Goal: Book appointment/travel/reservation

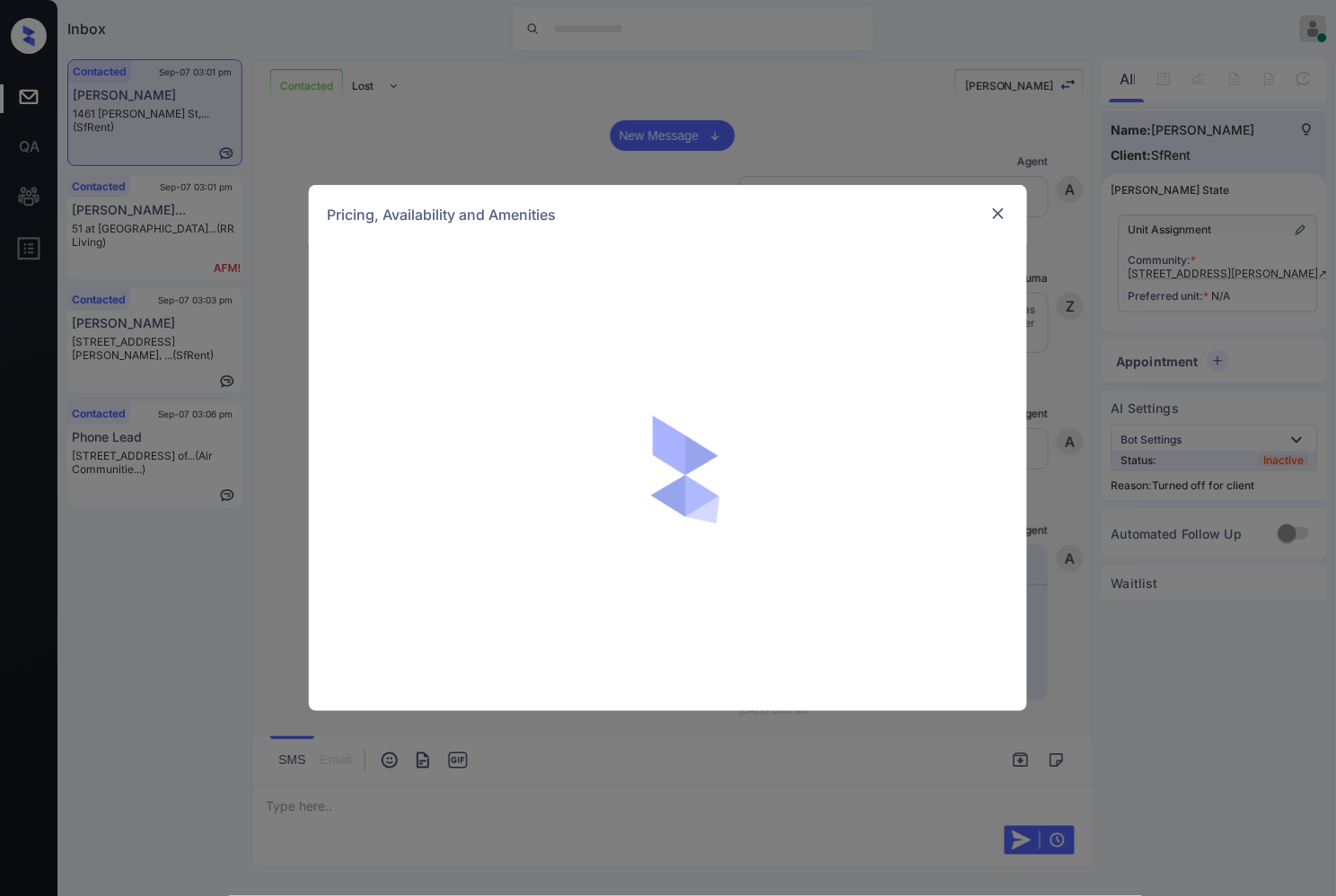
scroll to position [3781, 0]
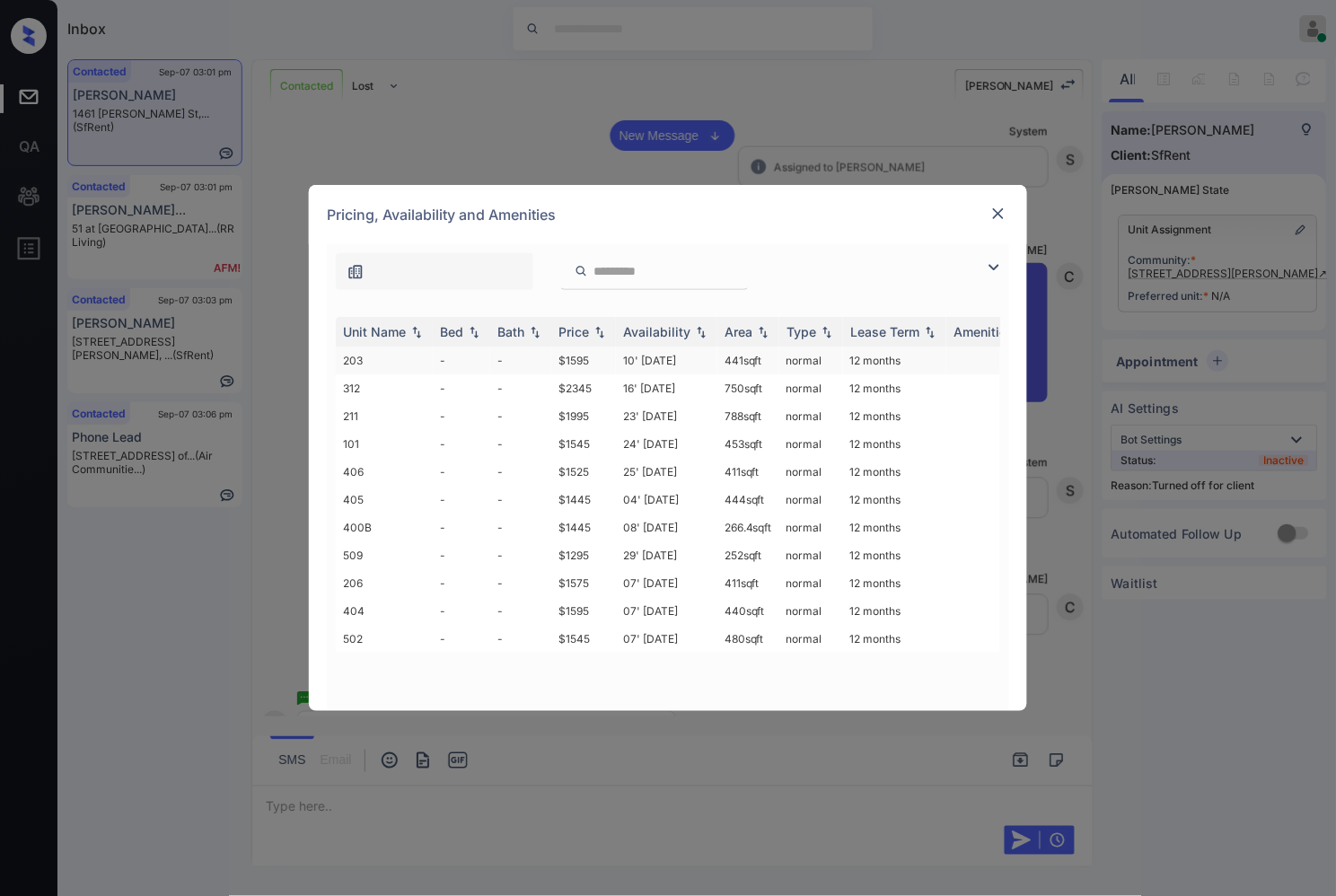
click at [587, 356] on td "$1595" at bounding box center [583, 360] width 65 height 28
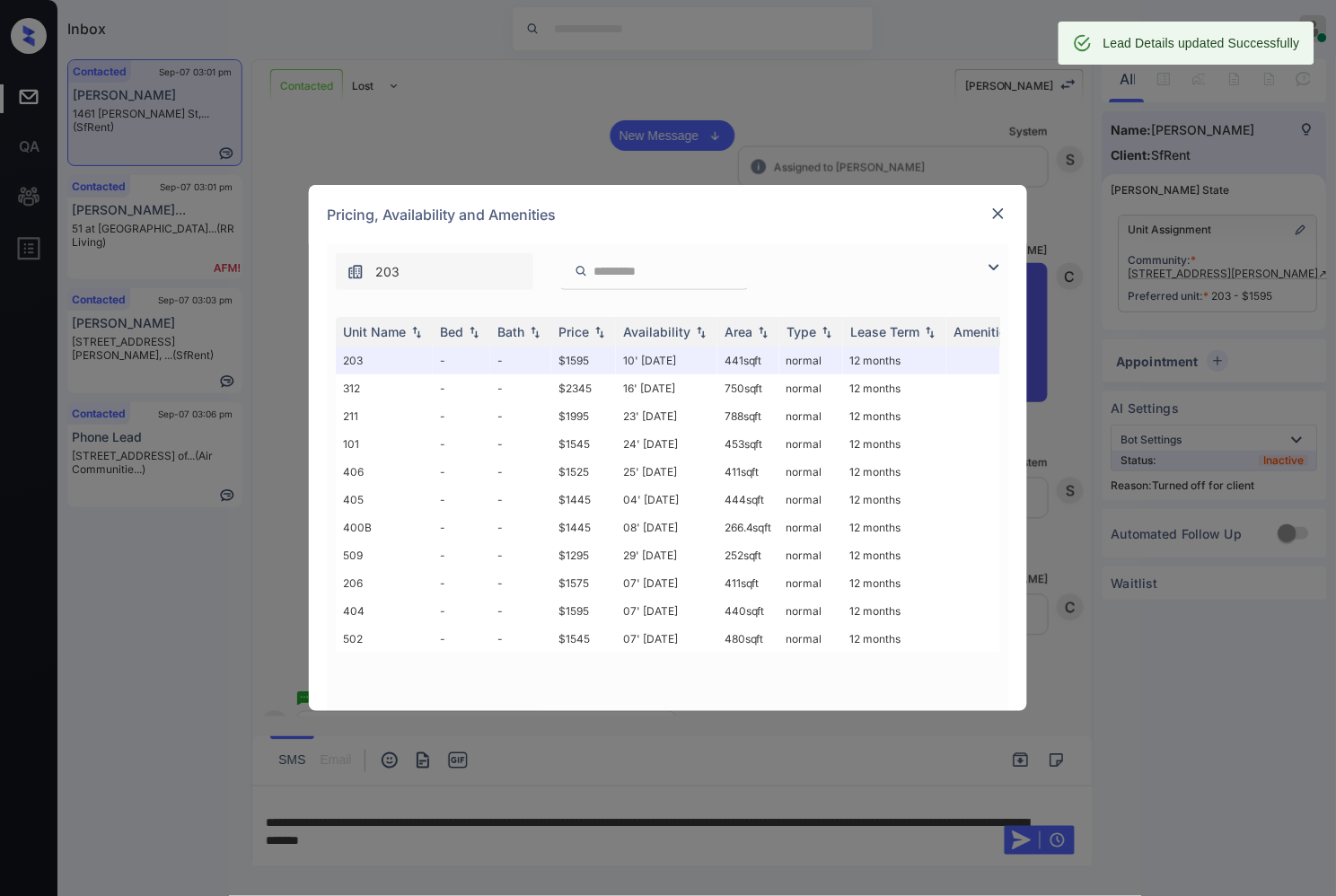
click at [1002, 214] on img at bounding box center [998, 213] width 18 height 18
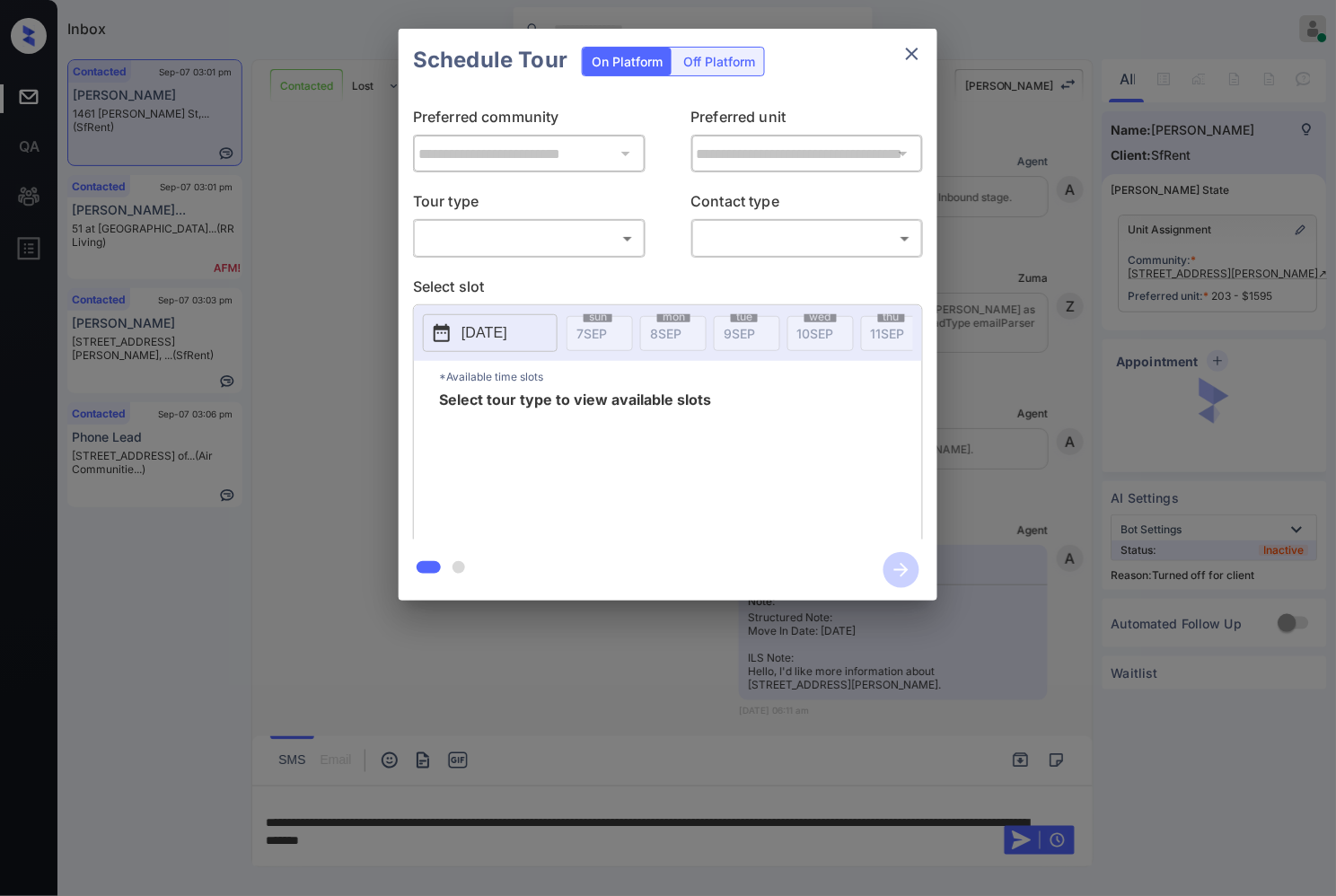
scroll to position [3816, 0]
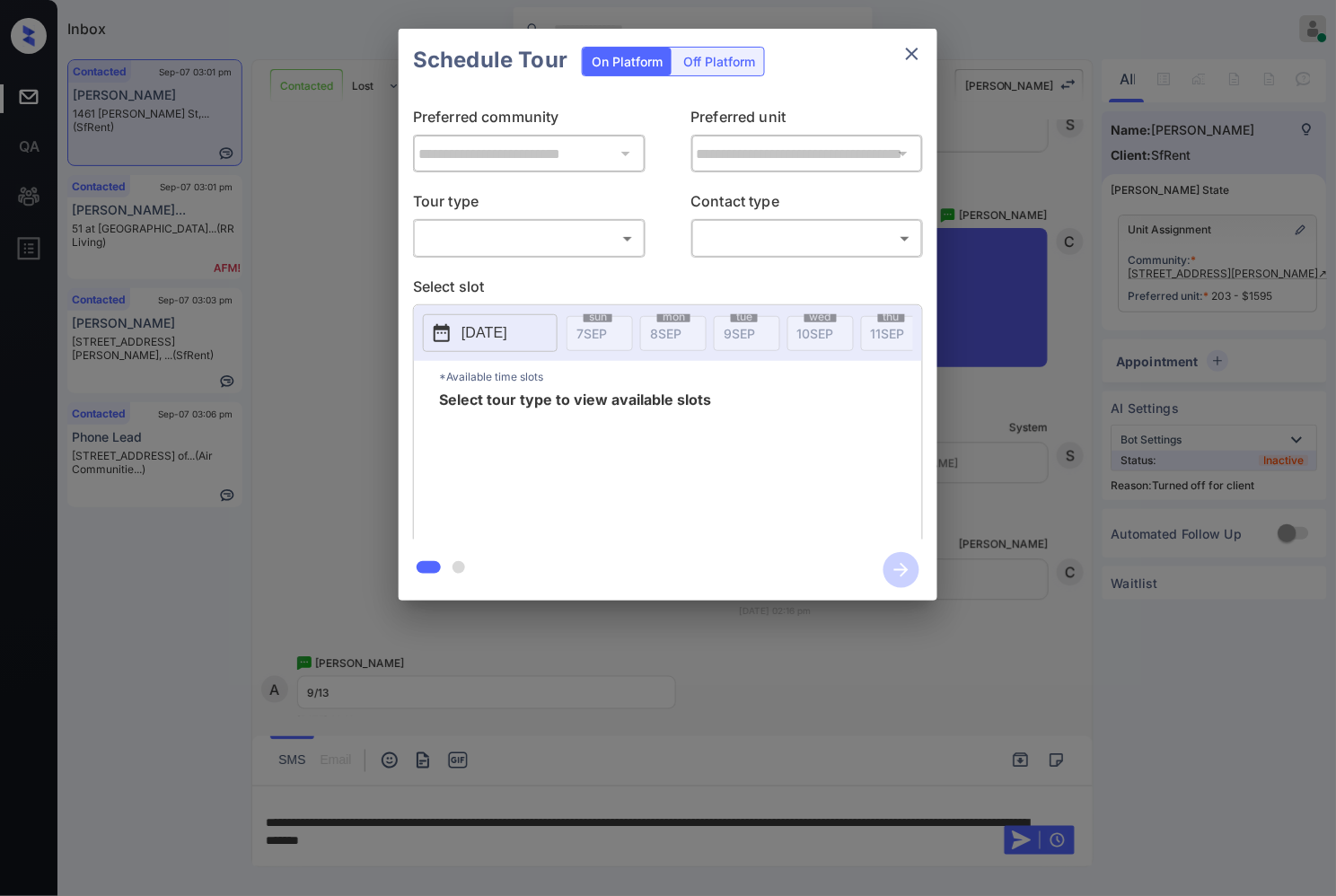
click at [736, 50] on div "Off Platform" at bounding box center [719, 61] width 90 height 28
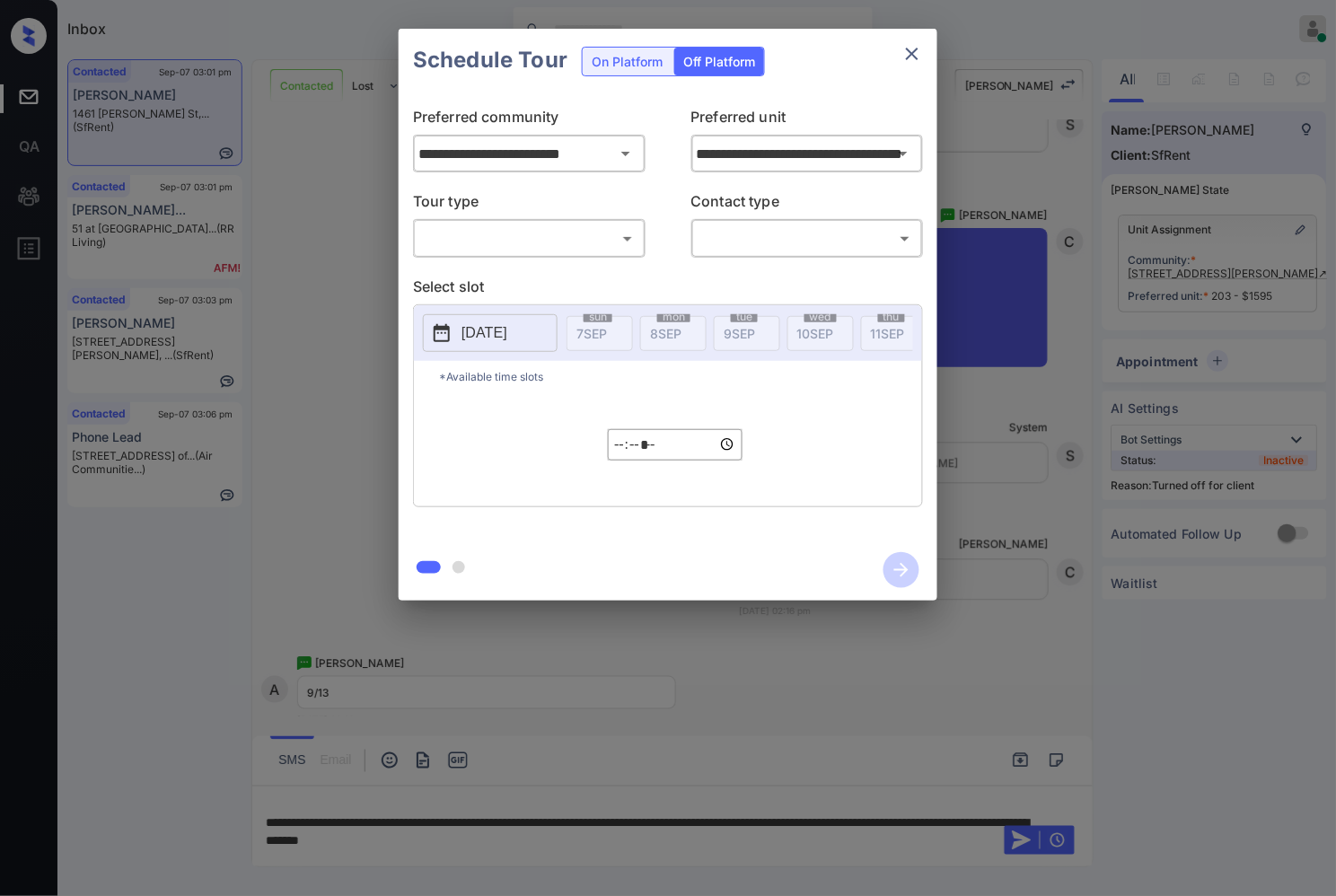
click at [588, 214] on p "Tour type" at bounding box center [529, 205] width 233 height 29
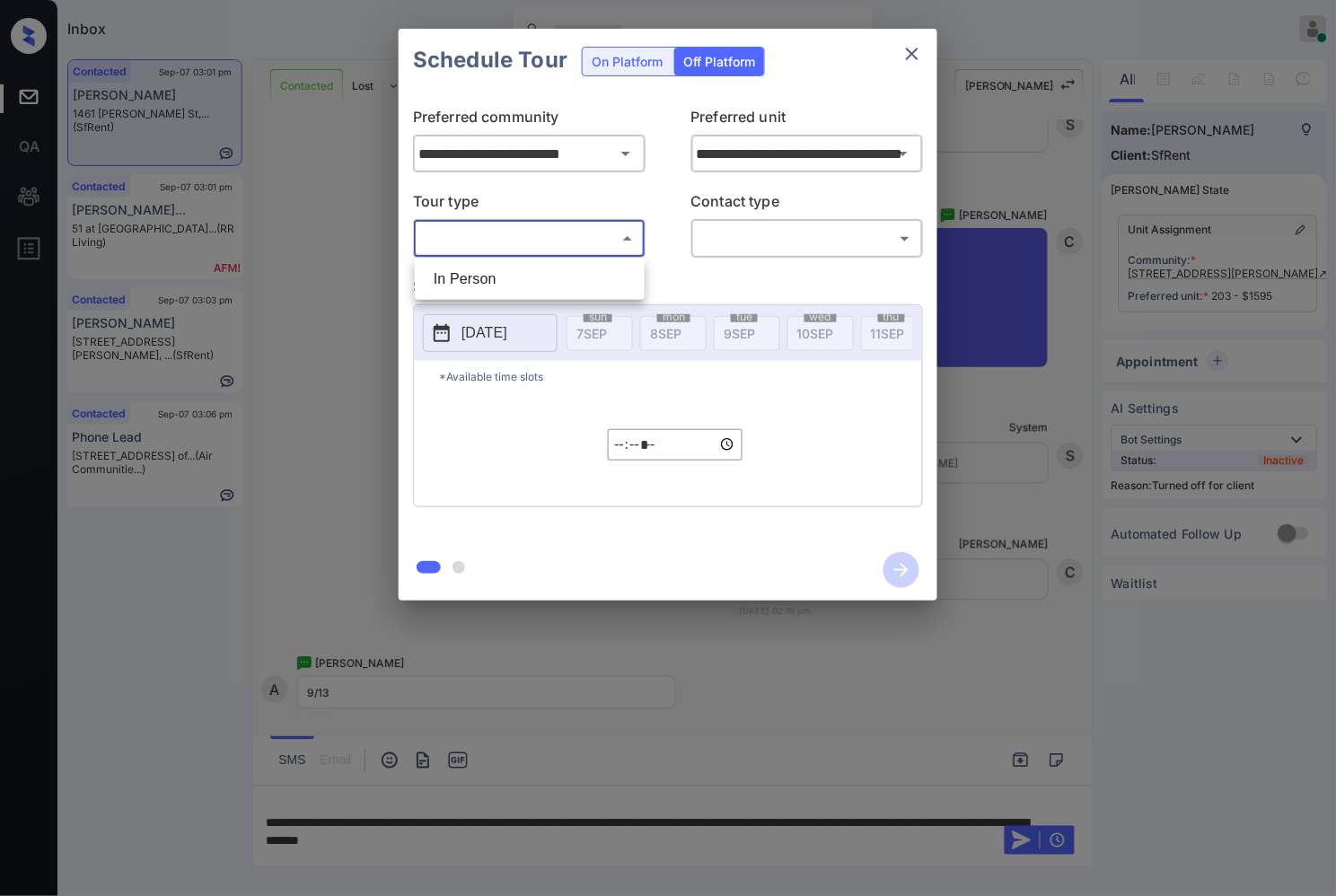
click at [588, 233] on body "Inbox Caroline Dacanay Online Set yourself offline Set yourself on break Profil…" at bounding box center [668, 448] width 1336 height 896
click at [595, 272] on li "In Person" at bounding box center [530, 279] width 221 height 32
type input "********"
click at [715, 237] on body "Inbox Caroline Dacanay Online Set yourself offline Set yourself on break Profil…" at bounding box center [668, 448] width 1336 height 896
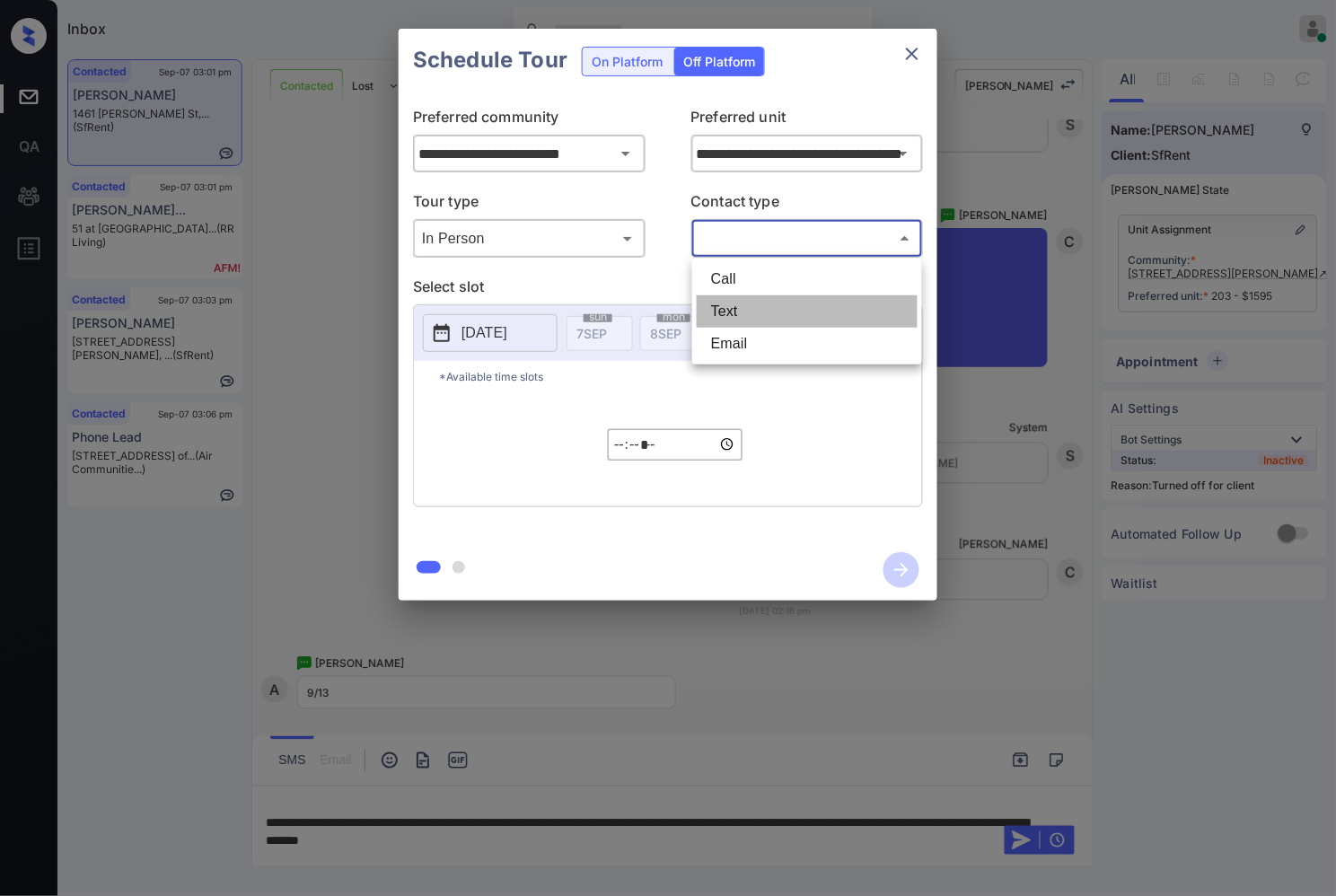
click at [729, 305] on li "Text" at bounding box center [807, 311] width 221 height 32
type input "****"
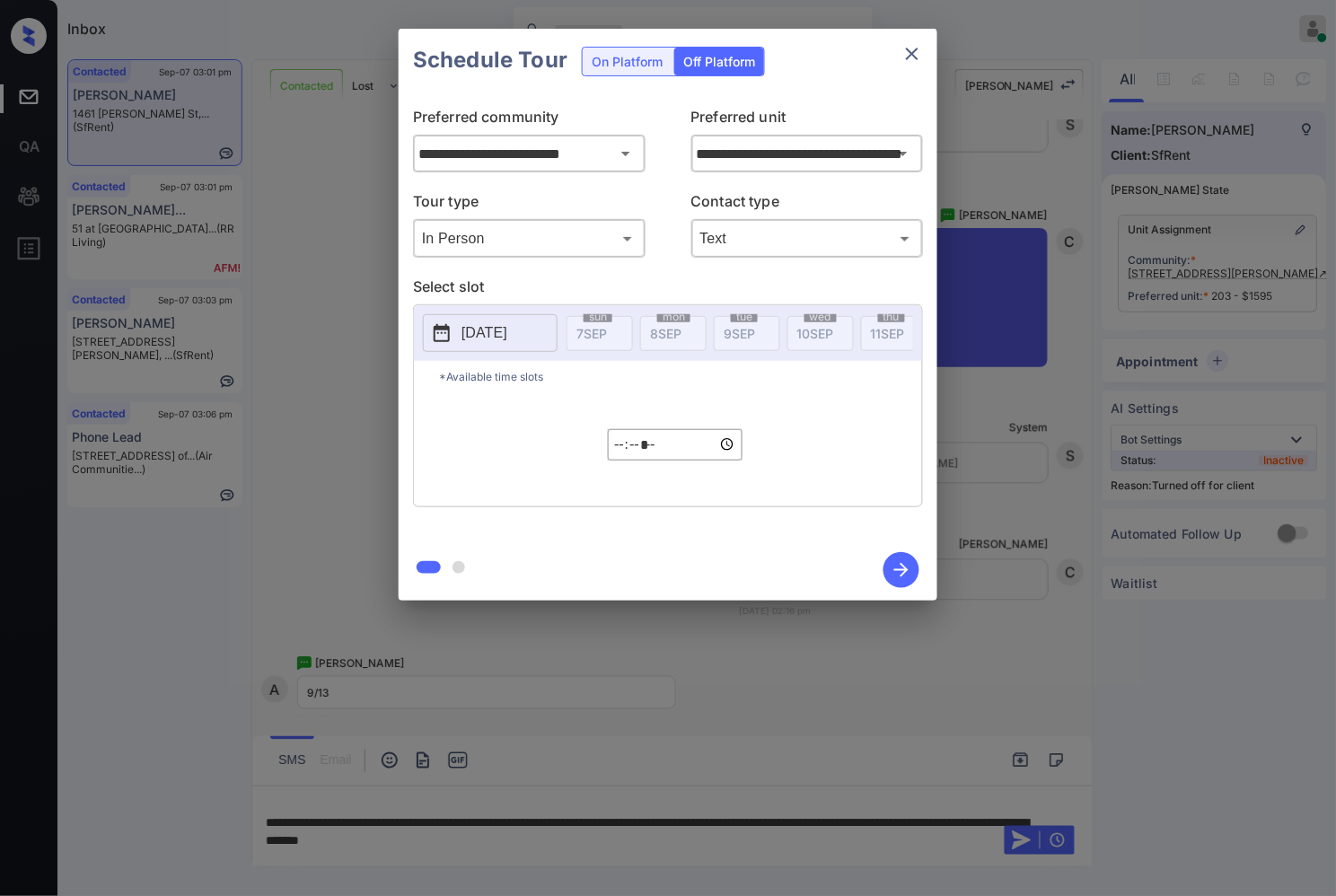
click at [508, 338] on p "2025-09-07" at bounding box center [483, 333] width 46 height 21
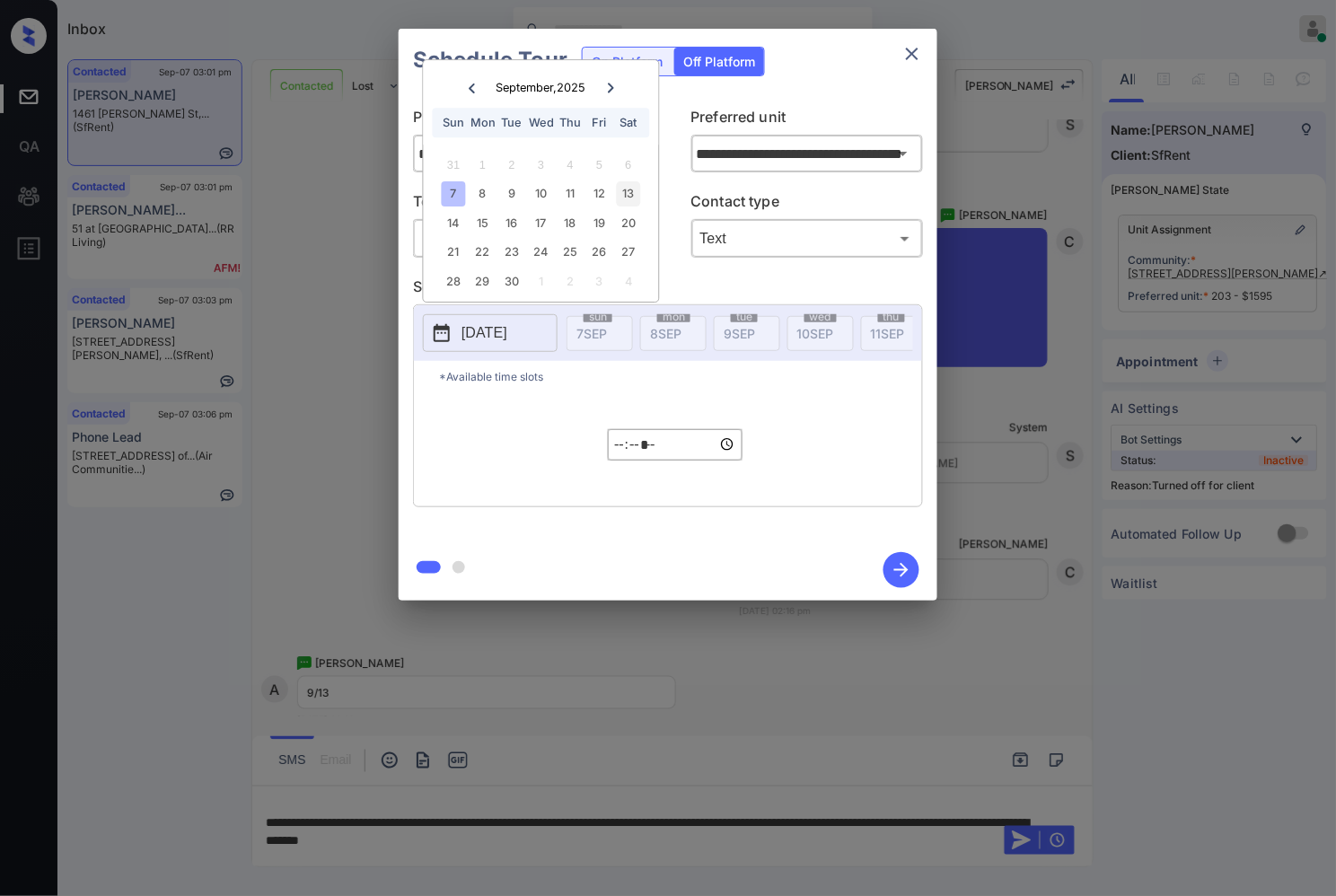
click at [631, 193] on div "13" at bounding box center [628, 194] width 24 height 24
click at [622, 460] on input "*****" at bounding box center [675, 445] width 135 height 31
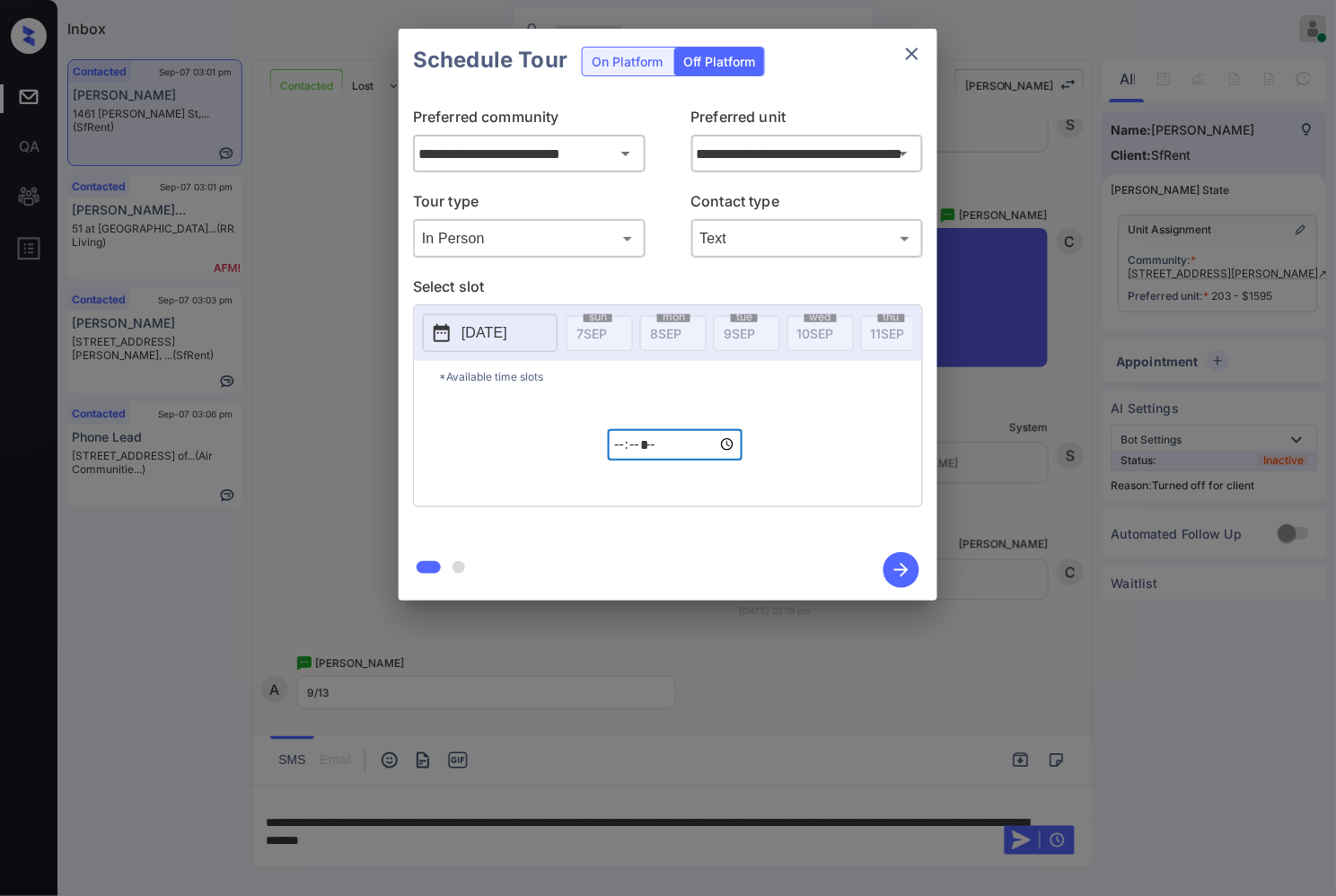
type input "*****"
click at [910, 567] on icon "button" at bounding box center [901, 570] width 36 height 36
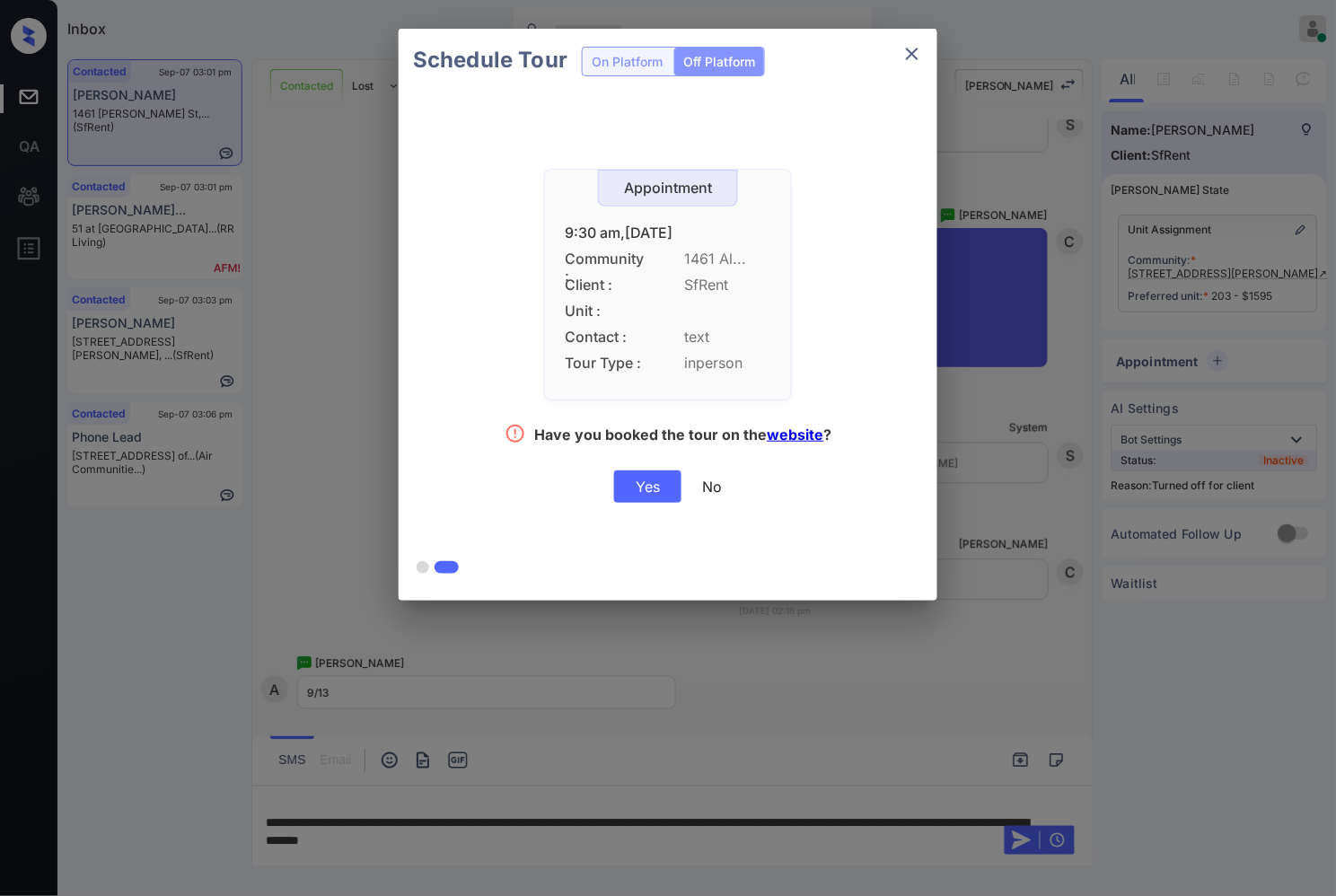
click at [642, 487] on div "Yes" at bounding box center [648, 486] width 68 height 32
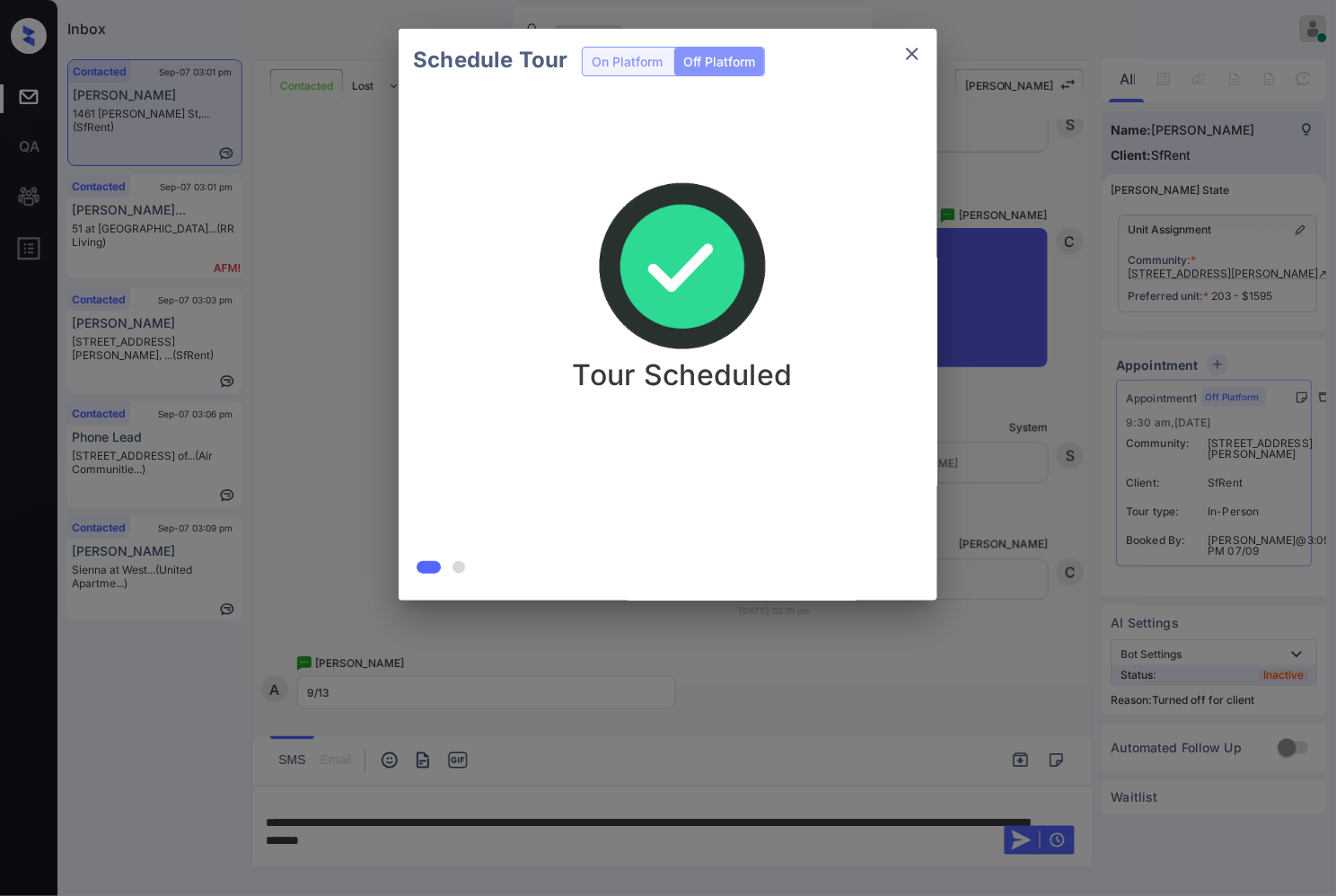
click at [610, 721] on div at bounding box center [668, 448] width 1336 height 896
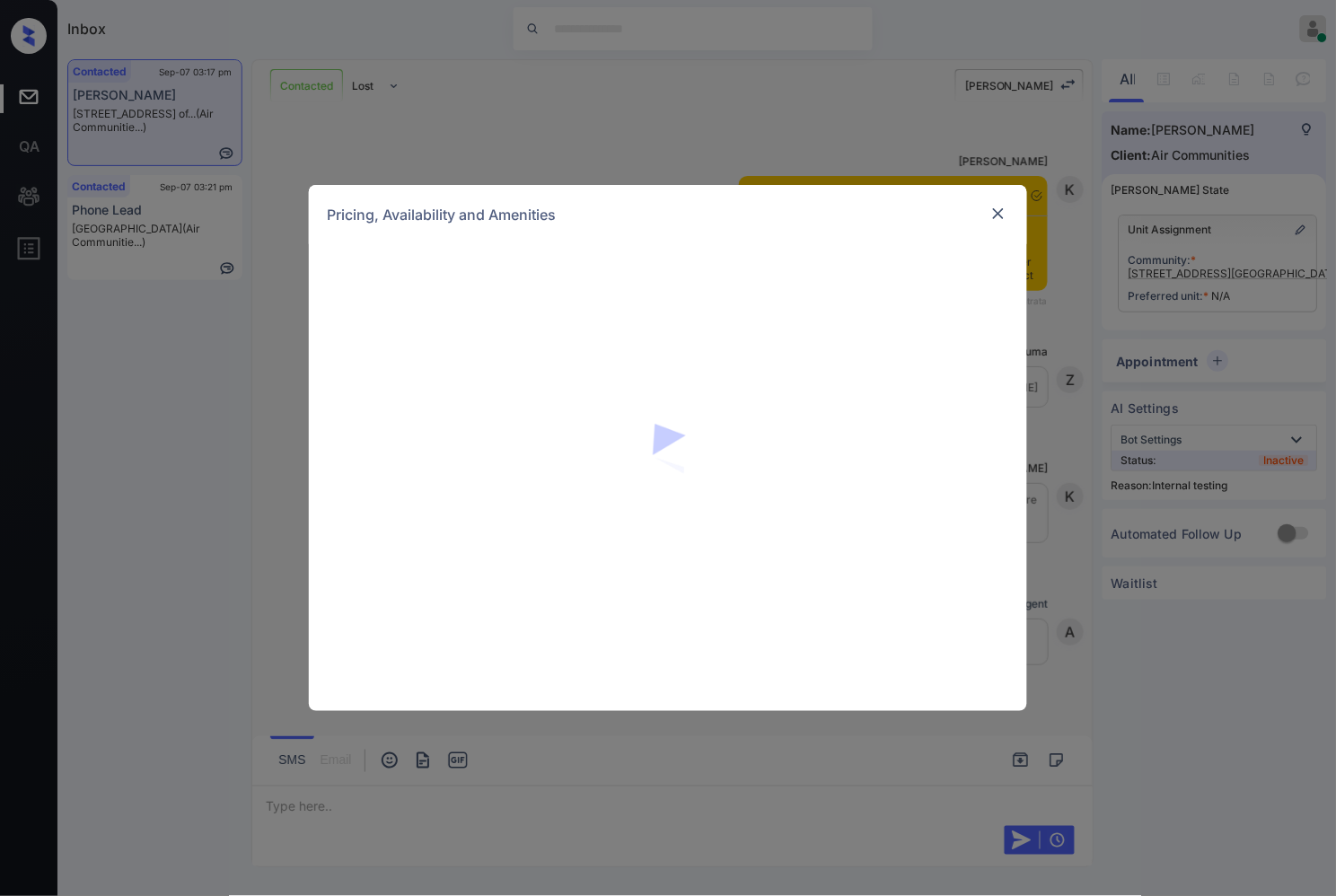
scroll to position [5595, 0]
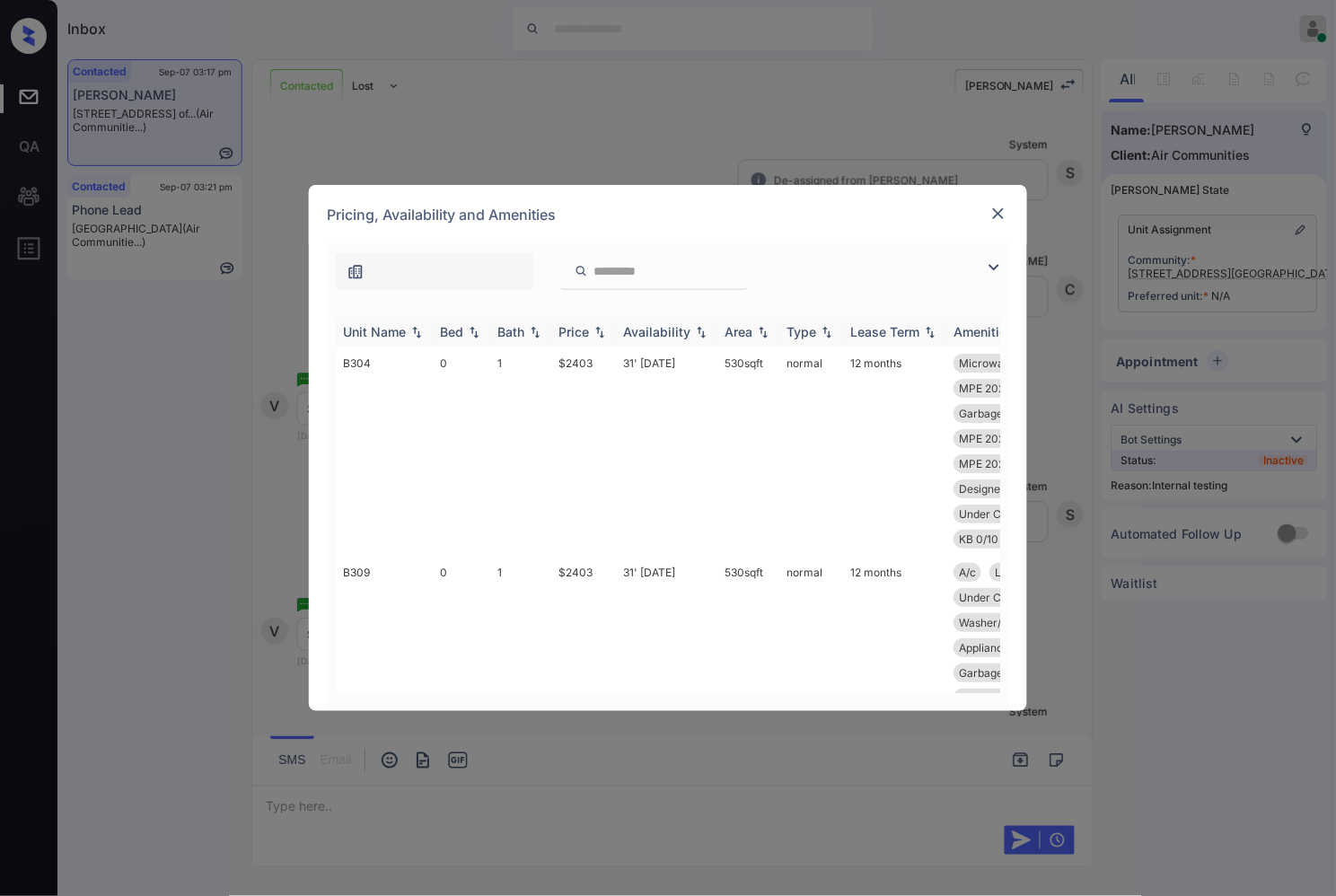
click at [599, 334] on img at bounding box center [600, 331] width 18 height 13
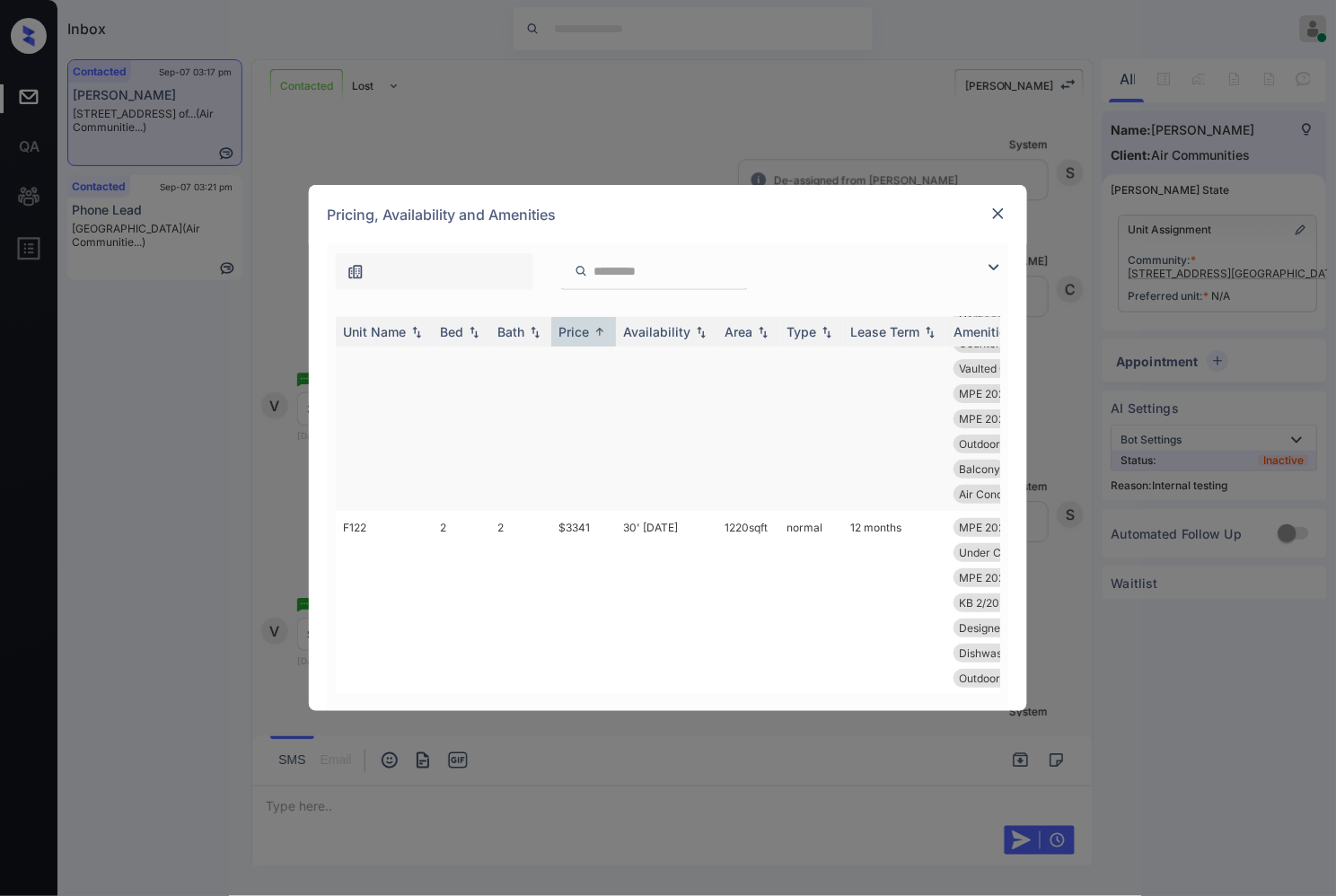
scroll to position [4602, 0]
drag, startPoint x: 596, startPoint y: 567, endPoint x: 550, endPoint y: 562, distance: 46.3
click at [549, 562] on tr "F122 2 2 $3341 30' [DATE] sqft normal 12 months MPE 2024 Landsc... Closet Secon…" at bounding box center [805, 599] width 939 height 234
copy tr "$3341"
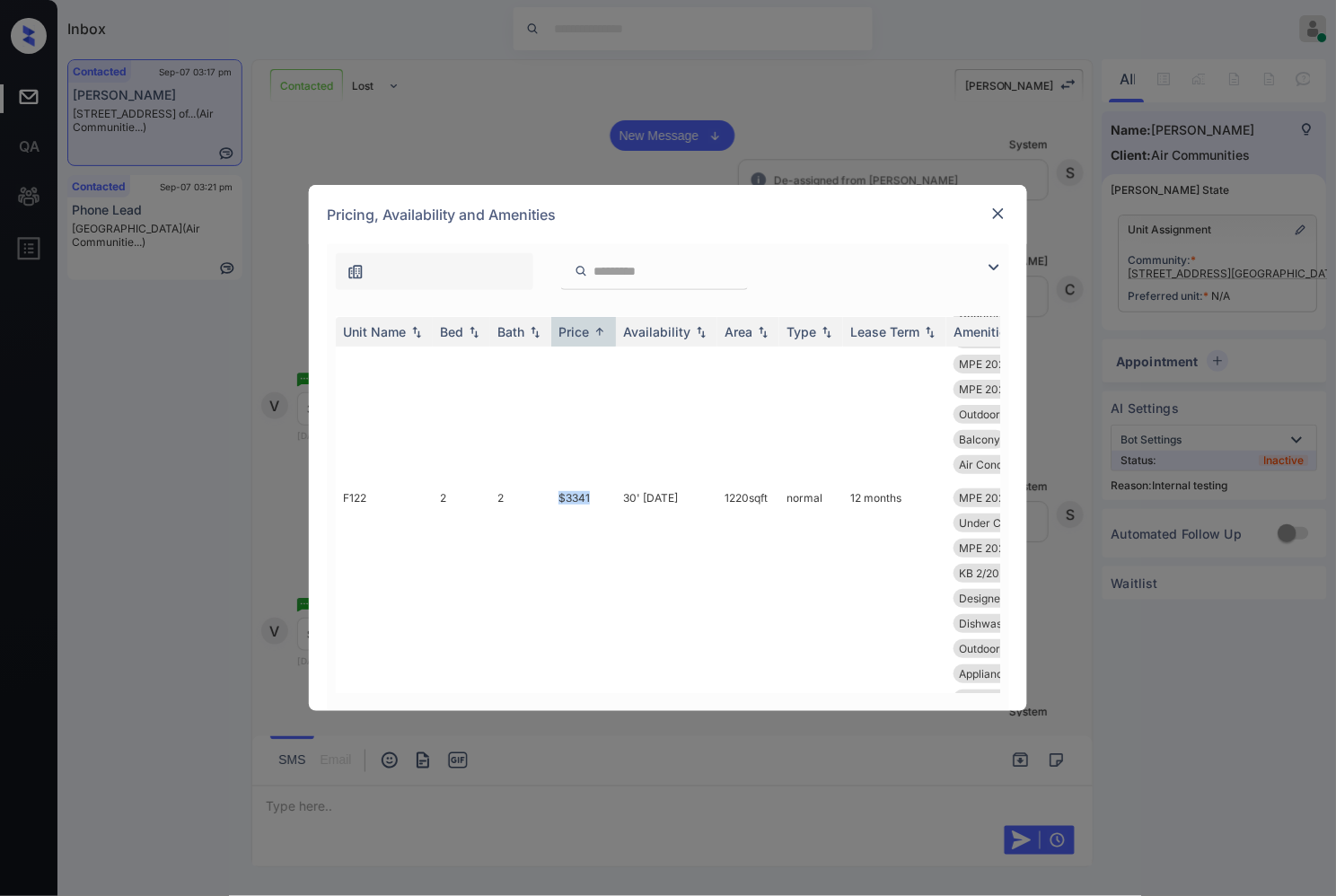
click at [1001, 214] on img at bounding box center [998, 213] width 18 height 18
